Goal: Information Seeking & Learning: Learn about a topic

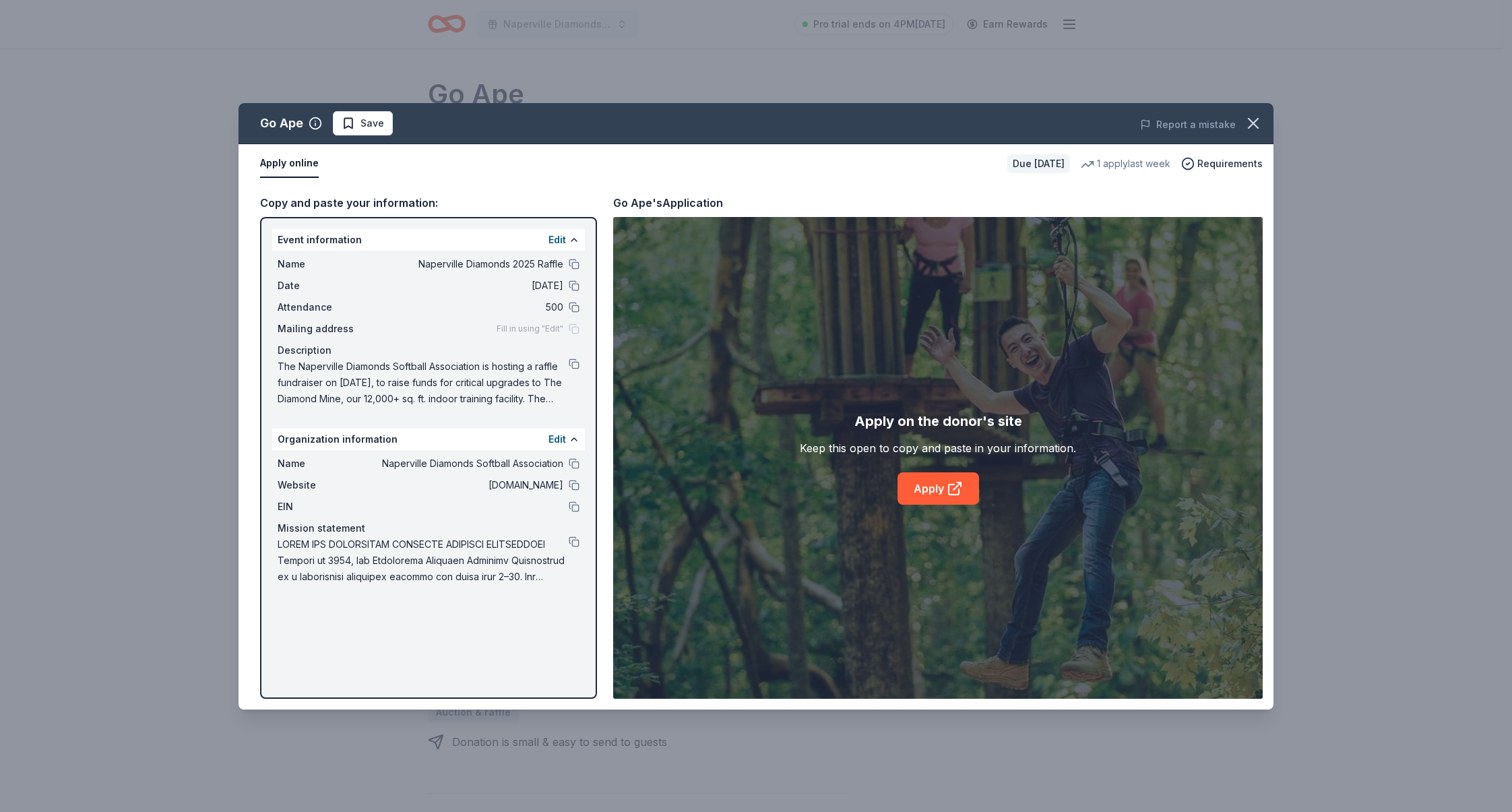
drag, startPoint x: 375, startPoint y: 127, endPoint x: 397, endPoint y: 132, distance: 22.6
click at [376, 127] on span "Save" at bounding box center [372, 123] width 24 height 16
click at [362, 120] on html "Naperville Diamonds 2025 Raffle Pro trial ends on 4PM, 9/4 Earn Rewards Due in …" at bounding box center [756, 406] width 1512 height 812
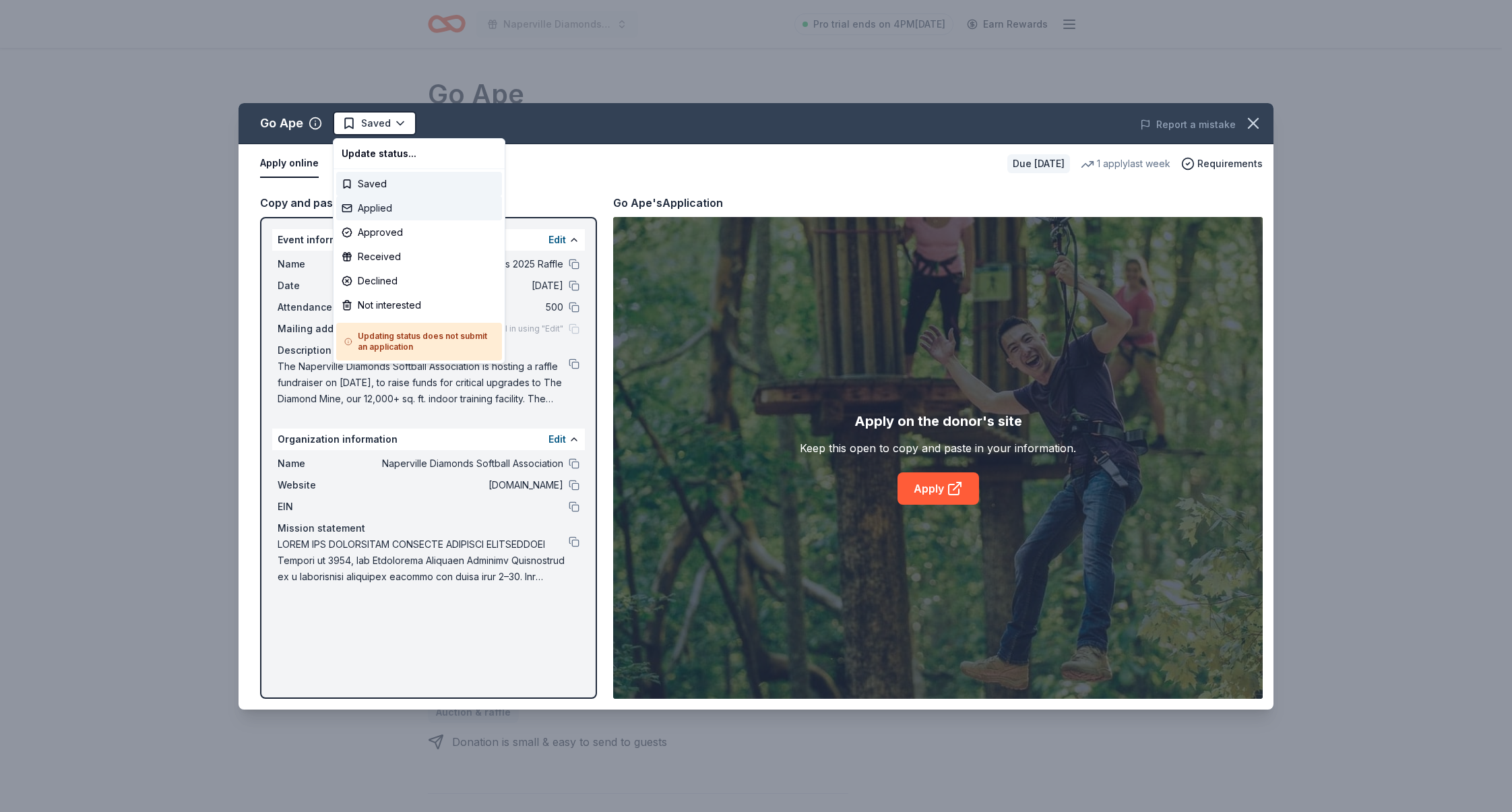
click at [377, 202] on div "Applied" at bounding box center [419, 208] width 166 height 24
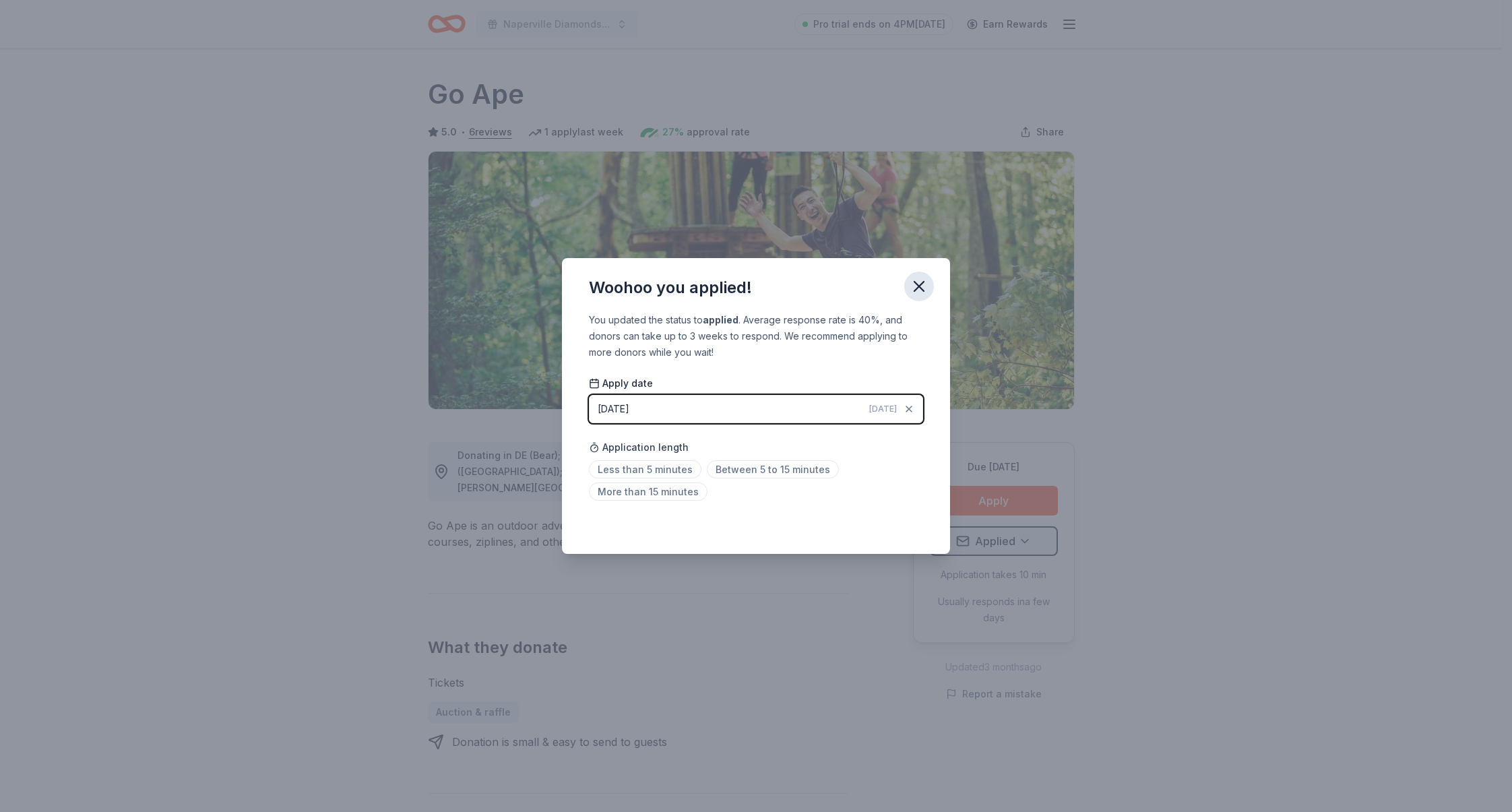
click at [923, 283] on icon "button" at bounding box center [918, 286] width 9 height 9
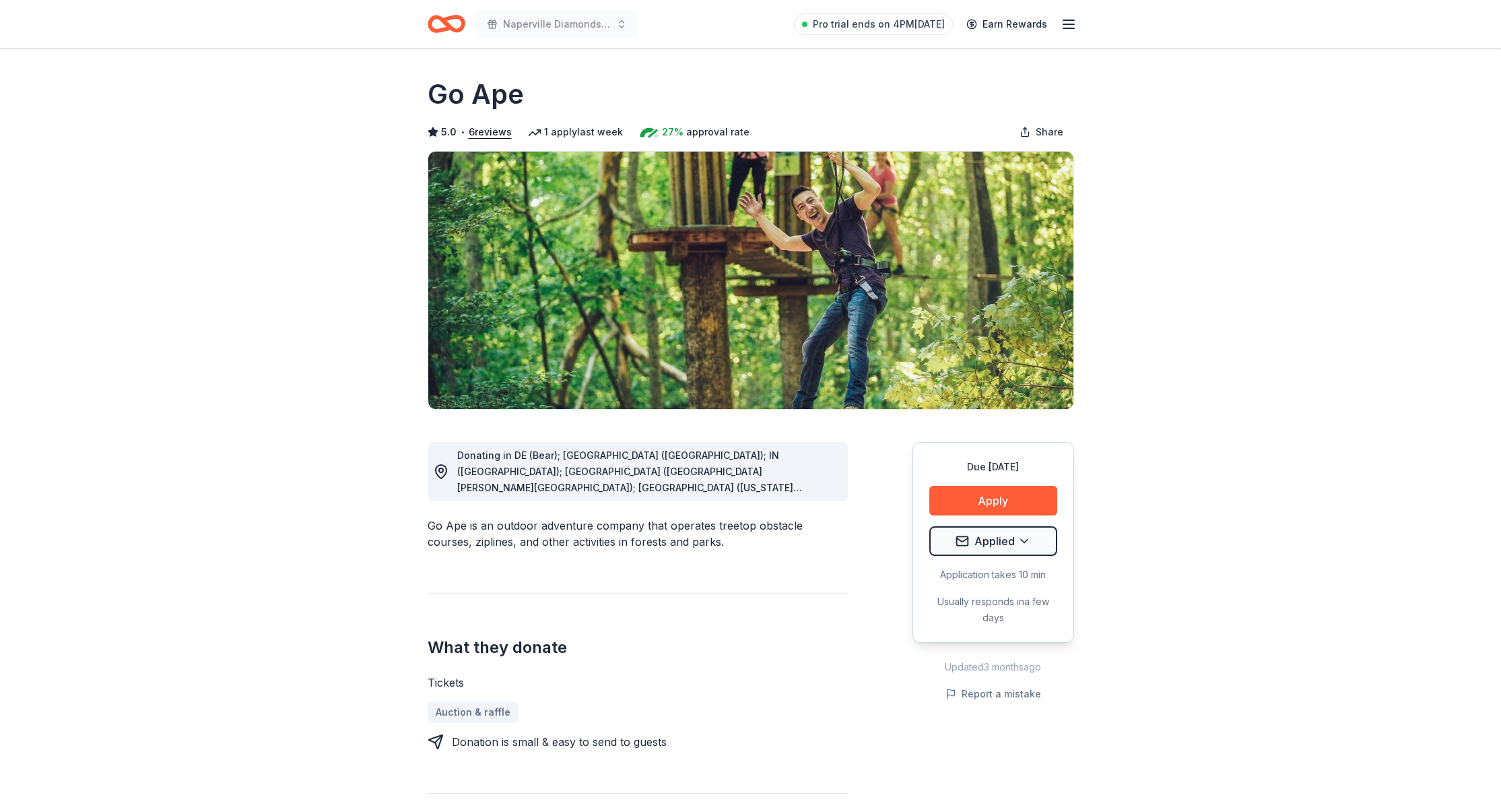
click at [445, 33] on icon "Home" at bounding box center [447, 23] width 38 height 32
